Goal: Check status: Check status

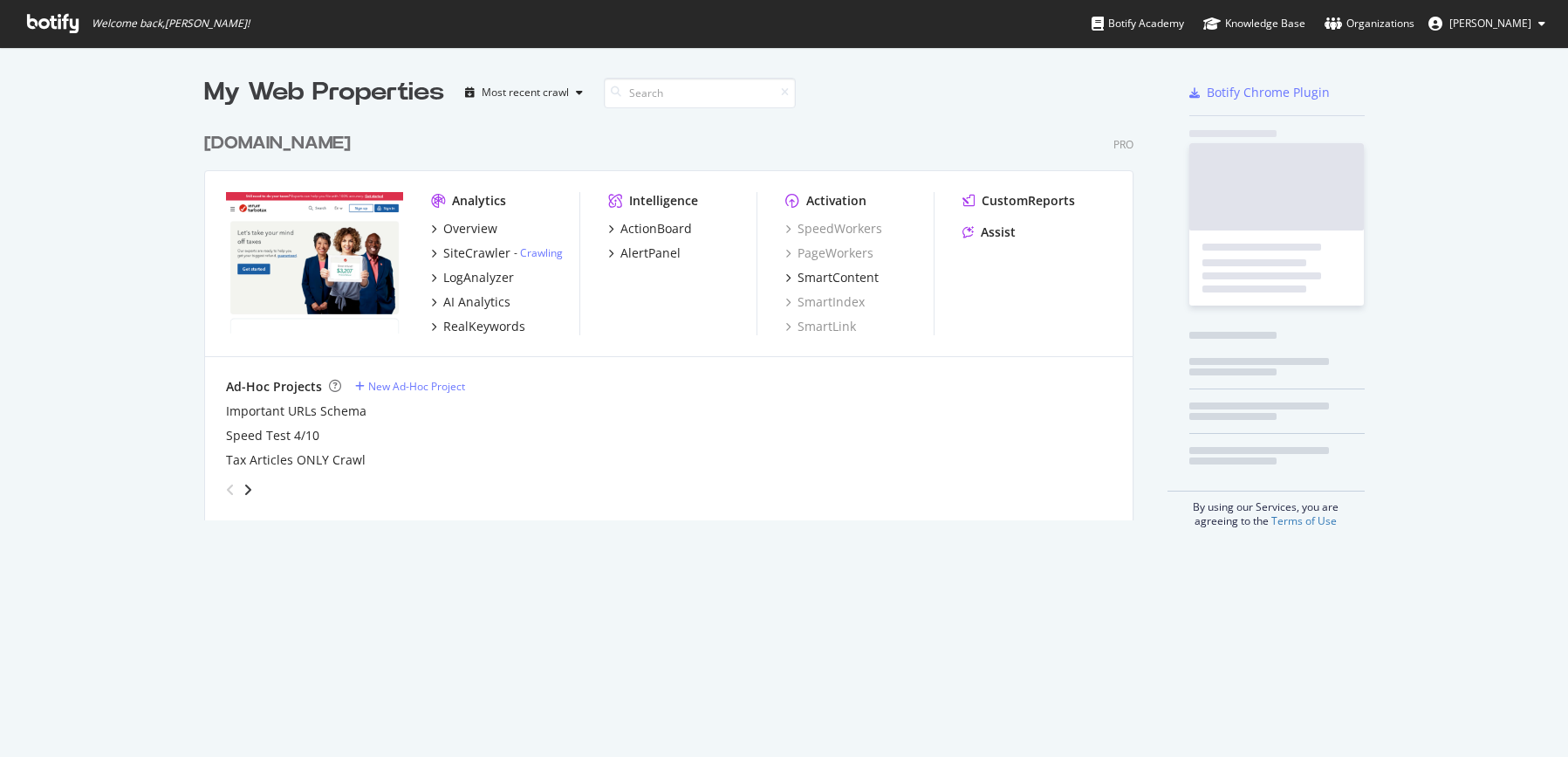
scroll to position [397, 931]
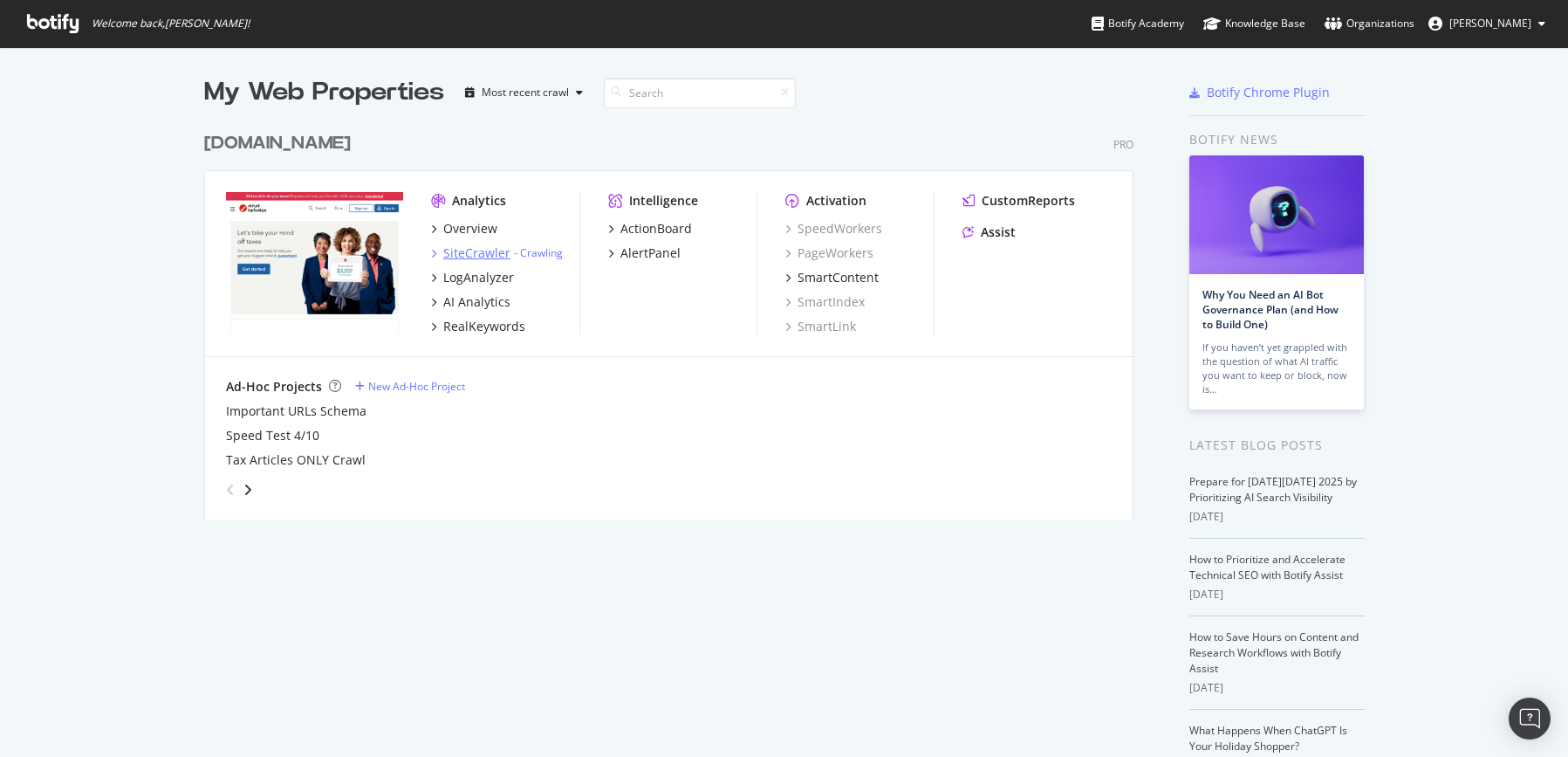
click at [482, 251] on div "SiteCrawler" at bounding box center [476, 252] width 67 height 17
